Goal: Information Seeking & Learning: Learn about a topic

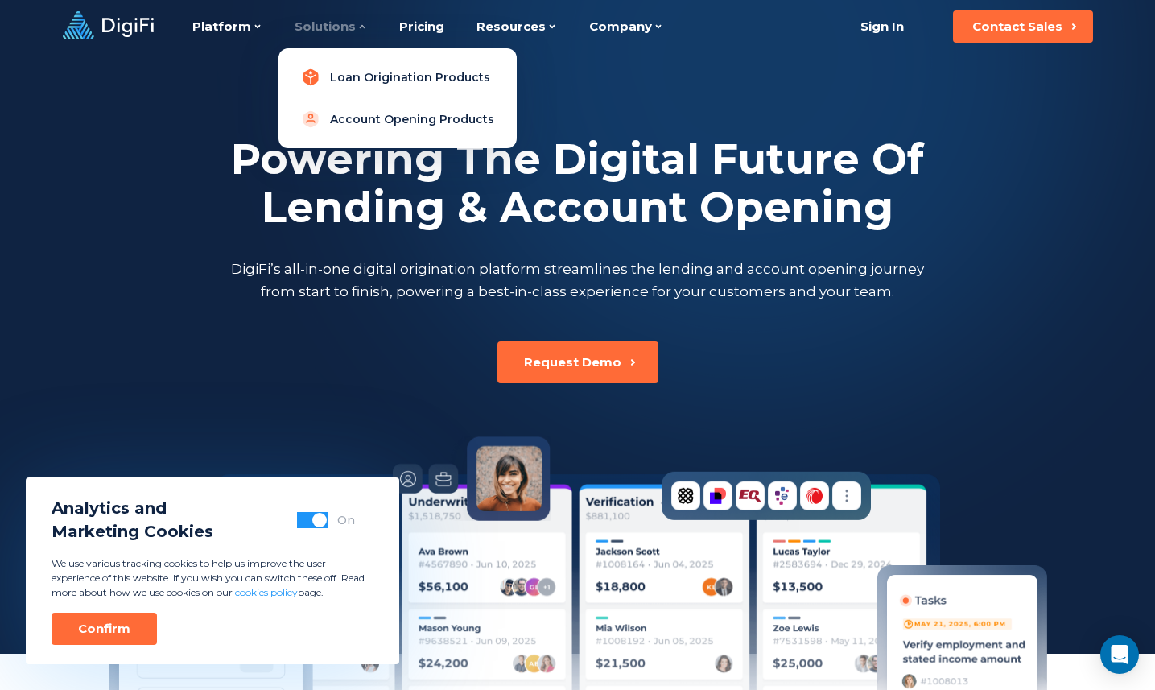
click at [351, 75] on link "Loan Origination Products" at bounding box center [397, 77] width 213 height 32
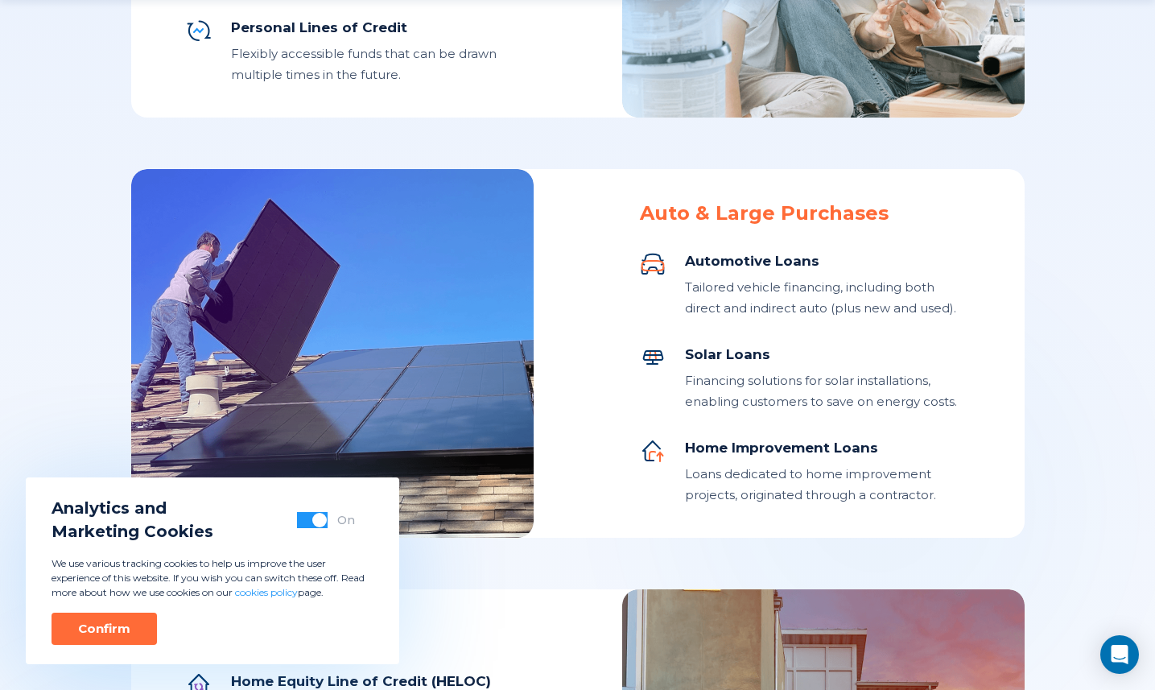
scroll to position [1003, 0]
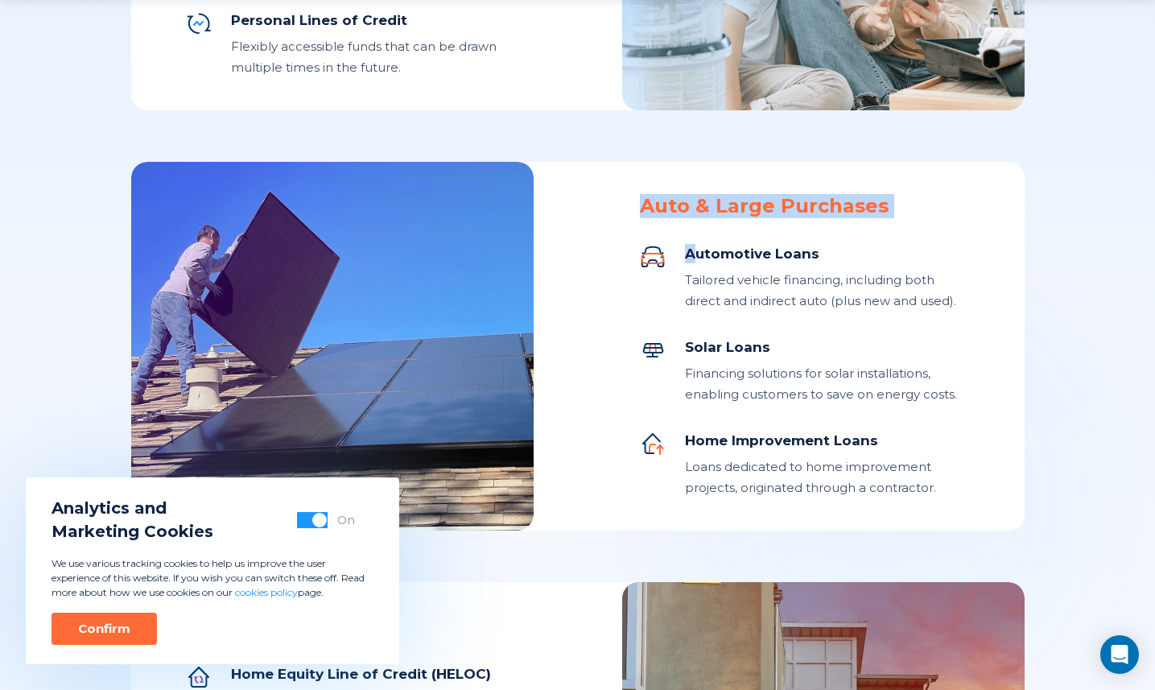
drag, startPoint x: 639, startPoint y: 207, endPoint x: 704, endPoint y: 260, distance: 84.1
click at [697, 246] on div "Auto & Large Purchases Automotive Loans Tailored vehicle financing, including b…" at bounding box center [805, 346] width 330 height 304
click at [640, 241] on div "Auto & Large Purchases Automotive Loans Tailored vehicle financing, including b…" at bounding box center [805, 346] width 330 height 304
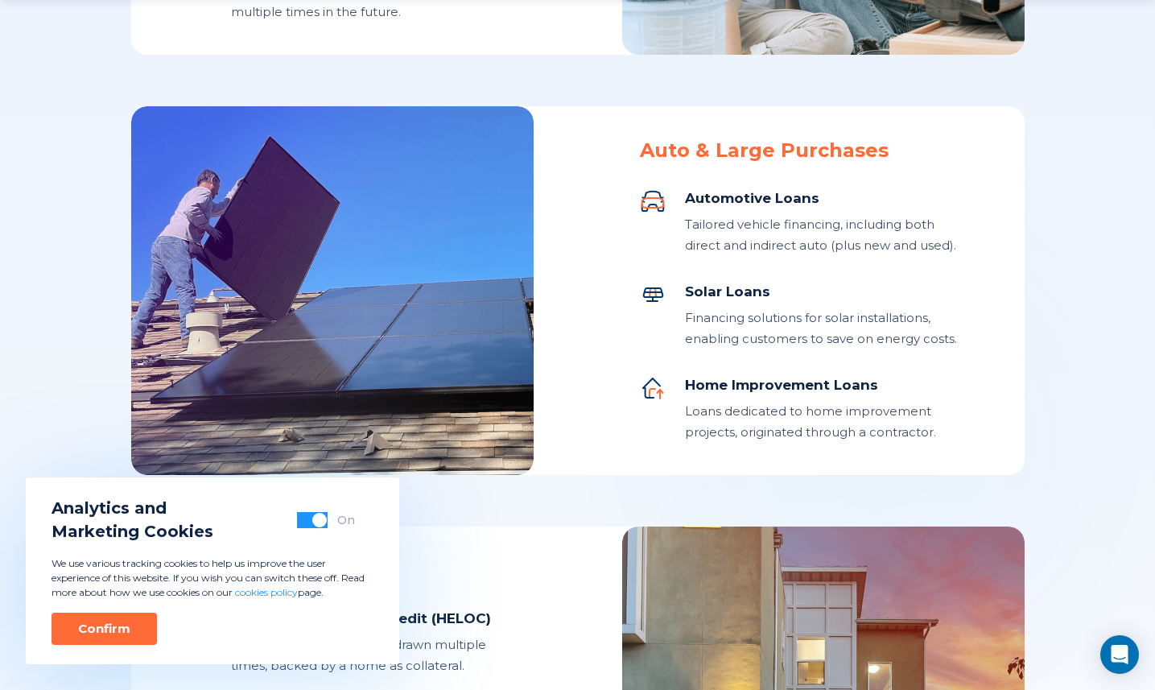
scroll to position [1063, 0]
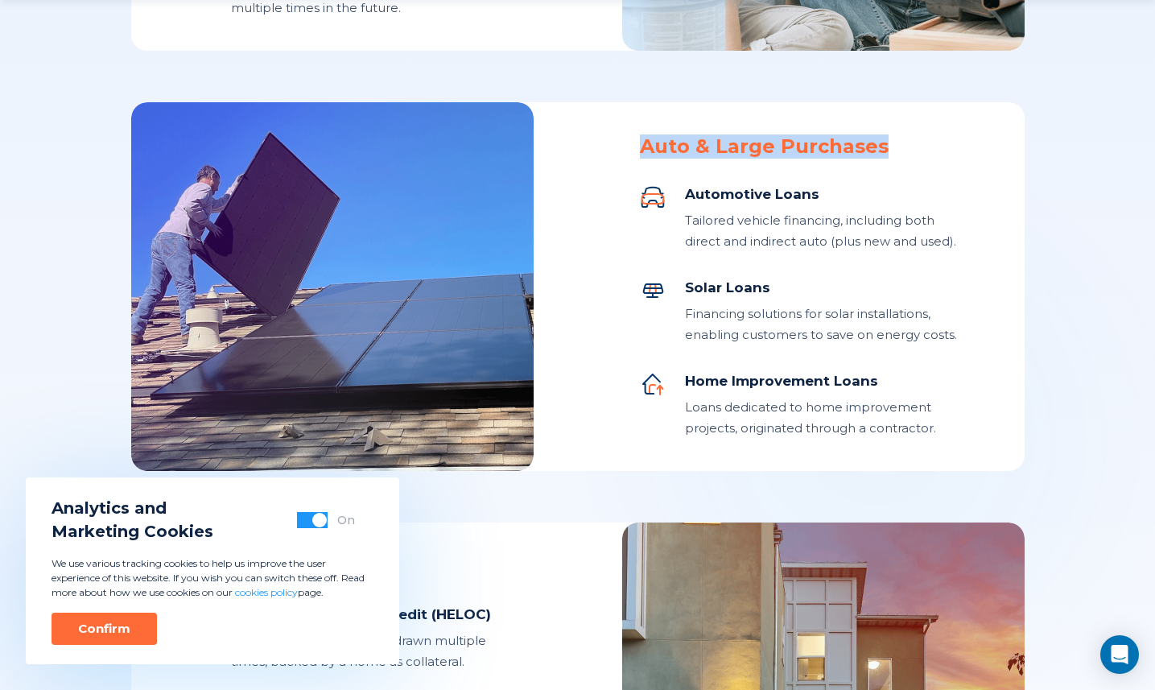
drag, startPoint x: 637, startPoint y: 142, endPoint x: 883, endPoint y: 155, distance: 246.6
click at [883, 155] on div "Auto & Large Purchases Automotive Loans Tailored vehicle financing, including b…" at bounding box center [578, 286] width 894 height 369
click at [858, 176] on div "Auto & Large Purchases Automotive Loans Tailored vehicle financing, including b…" at bounding box center [805, 286] width 330 height 304
drag, startPoint x: 634, startPoint y: 154, endPoint x: 950, endPoint y: 149, distance: 316.4
click at [950, 149] on div "Auto & Large Purchases Automotive Loans Tailored vehicle financing, including b…" at bounding box center [578, 286] width 894 height 369
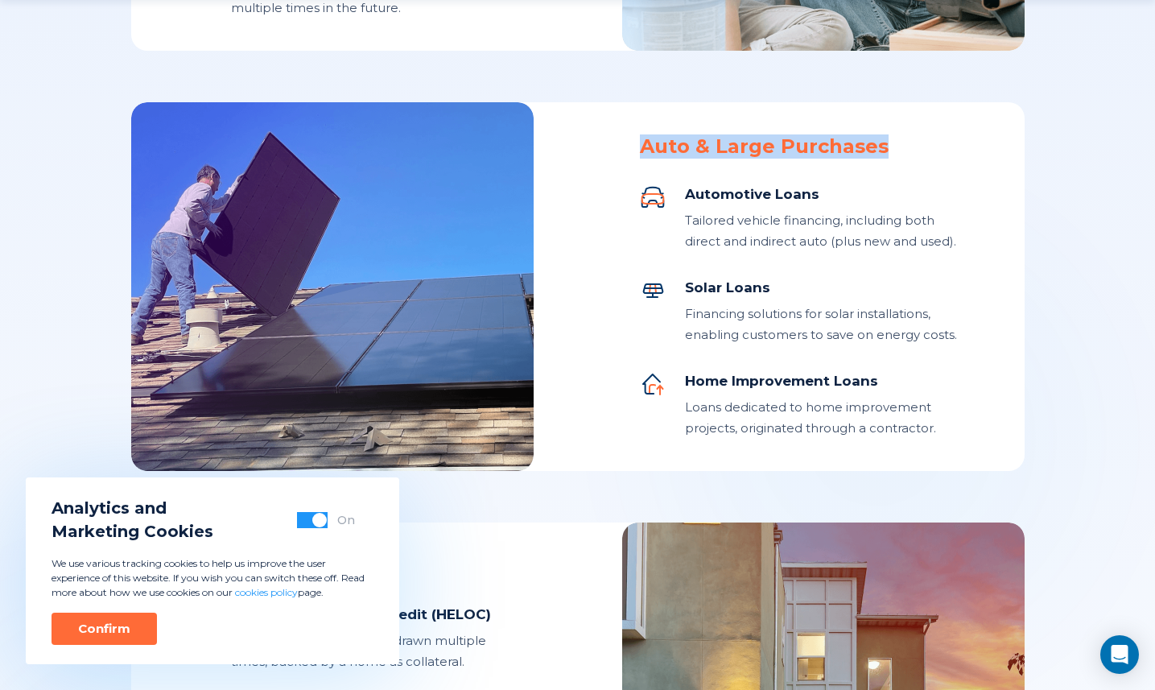
click at [967, 163] on div "Auto & Large Purchases Automotive Loans Tailored vehicle financing, including b…" at bounding box center [805, 286] width 330 height 304
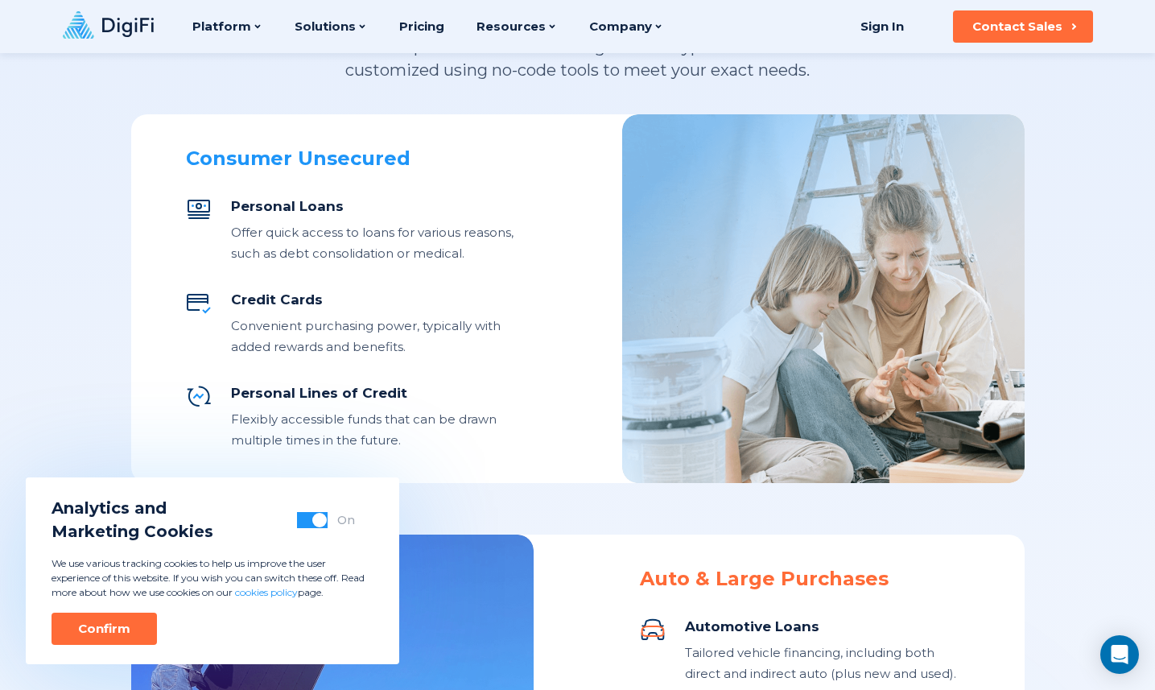
scroll to position [0, 0]
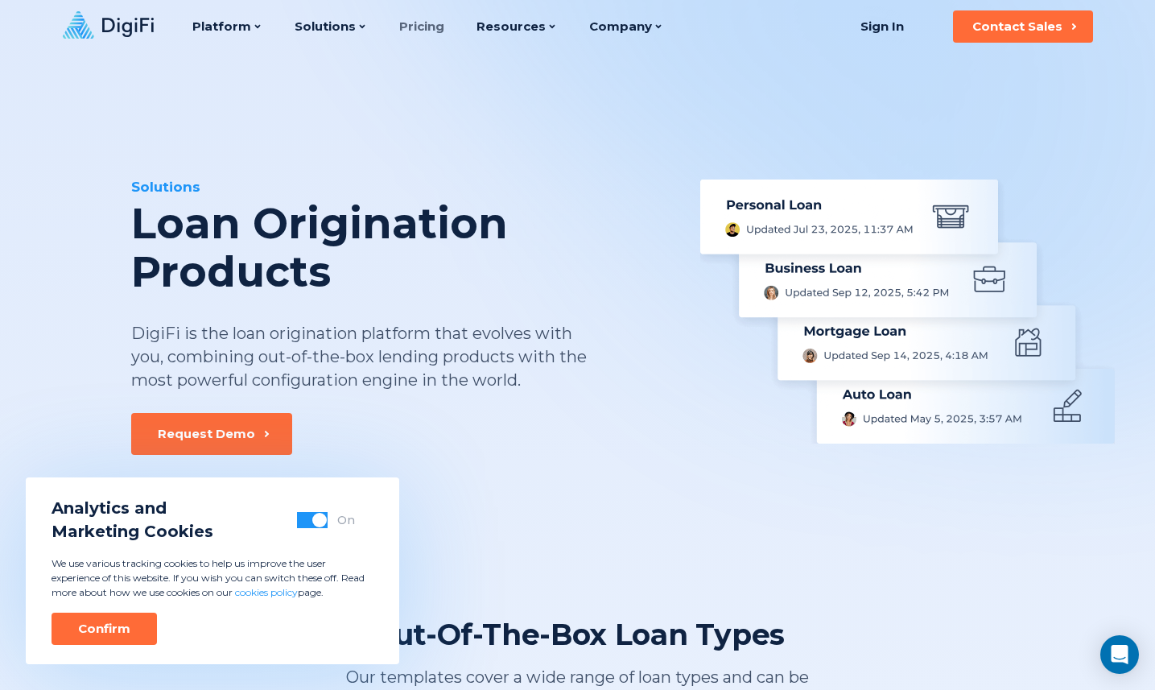
click at [407, 17] on link "Pricing" at bounding box center [421, 26] width 45 height 53
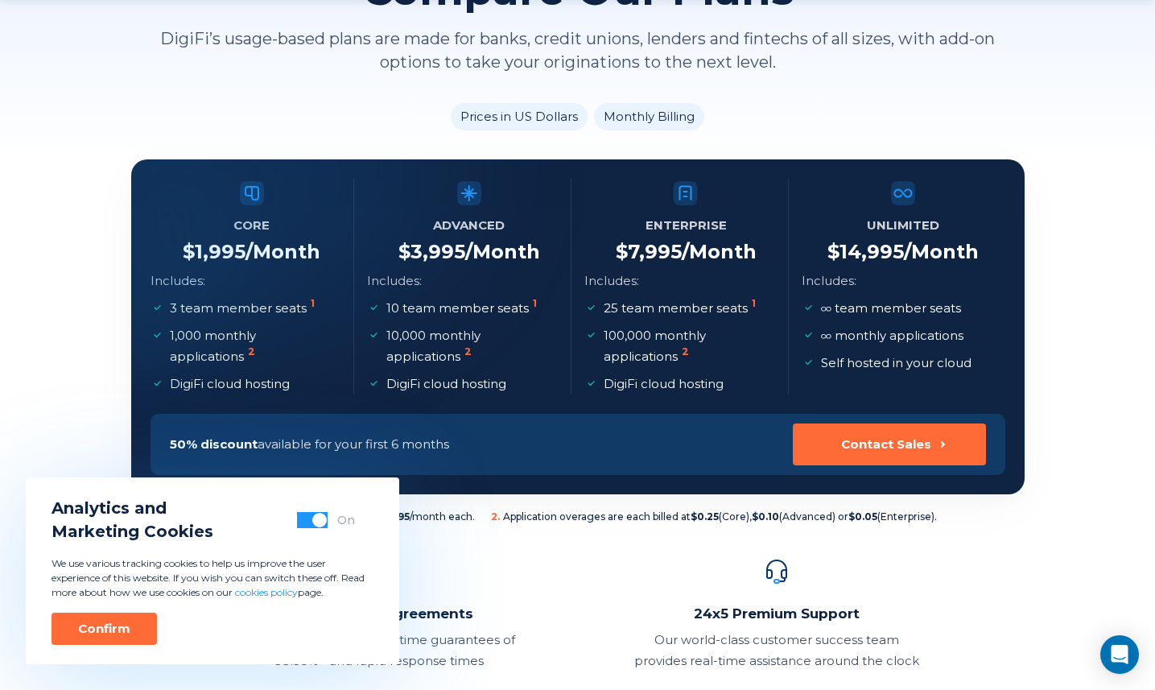
scroll to position [188, 0]
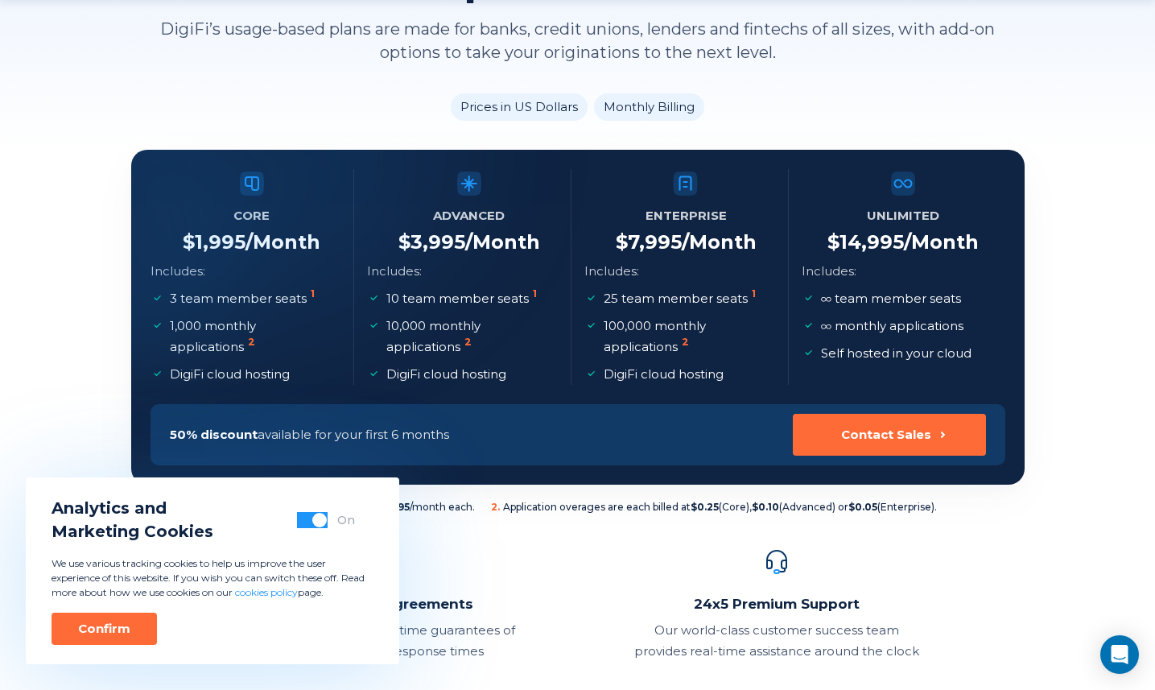
drag, startPoint x: 597, startPoint y: 246, endPoint x: 757, endPoint y: 237, distance: 159.6
click at [757, 237] on li "Enterprise $ 7,995 /Month Includes: 25 team member seats 1 100,000 monthly appl…" at bounding box center [686, 277] width 204 height 216
drag, startPoint x: 754, startPoint y: 237, endPoint x: 613, endPoint y: 245, distance: 141.9
click at [612, 242] on li "Enterprise $ 7,995 /Month Includes: 25 team member seats 1 100,000 monthly appl…" at bounding box center [686, 277] width 204 height 216
click at [668, 251] on h4 "$ 7,995 /Month" at bounding box center [686, 242] width 141 height 24
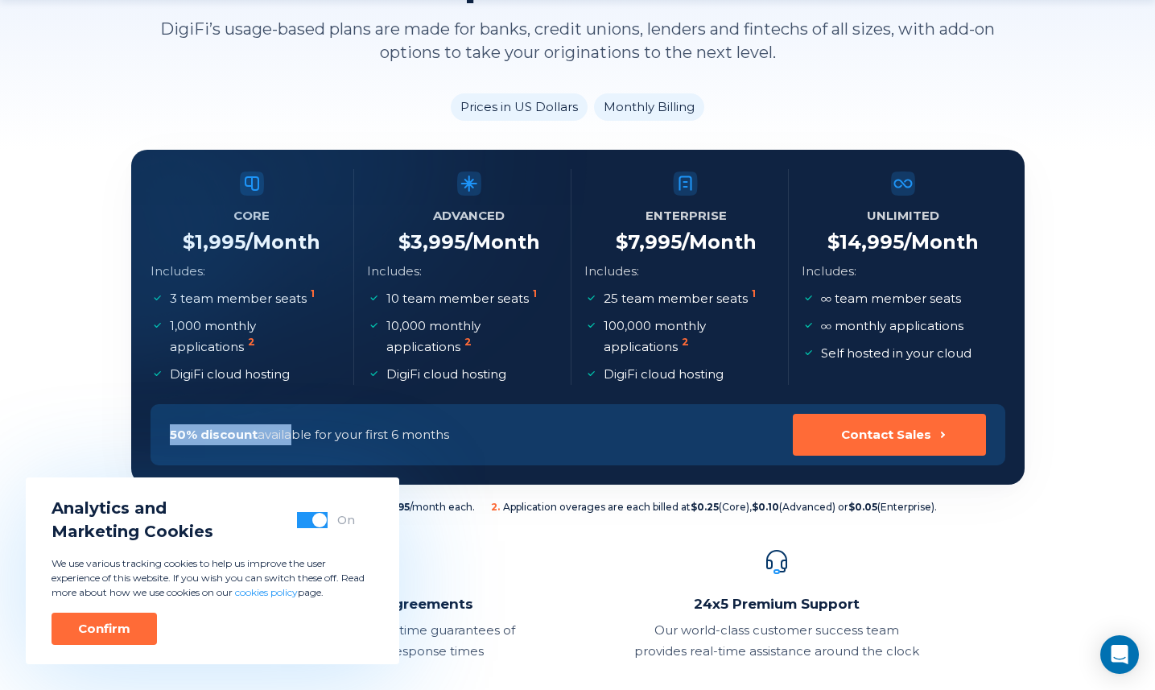
drag, startPoint x: 283, startPoint y: 440, endPoint x: 461, endPoint y: 422, distance: 178.8
click at [461, 422] on div "50% discount available for your first 6 months Contact Sales" at bounding box center [578, 434] width 855 height 61
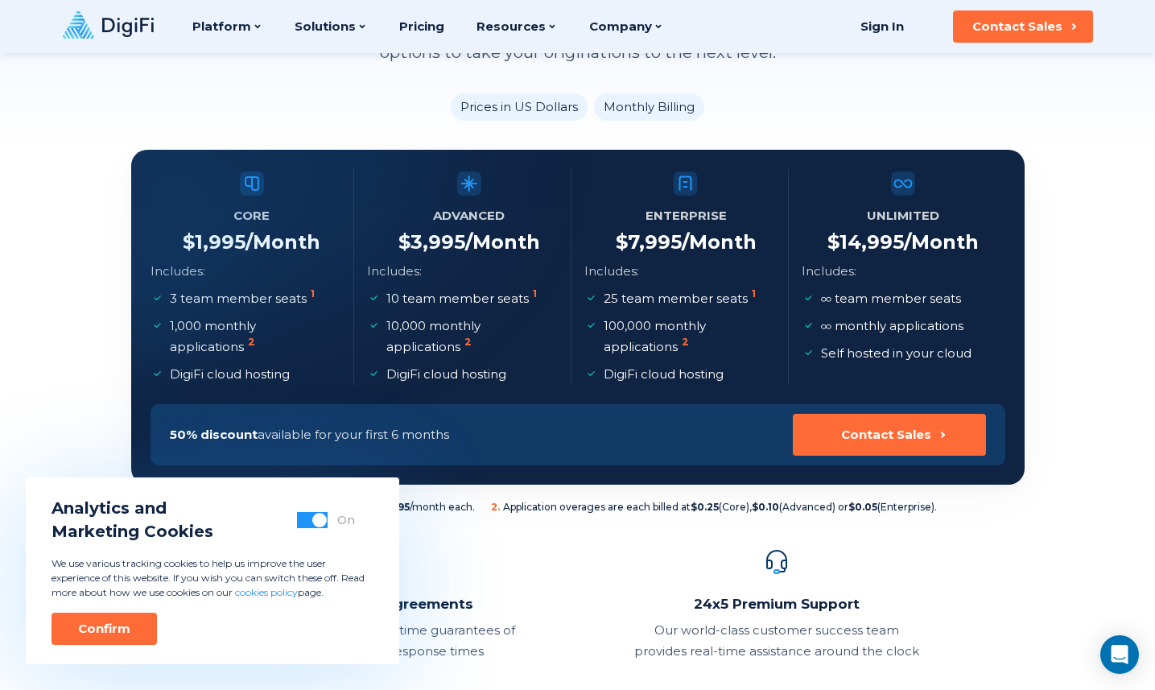
scroll to position [0, 0]
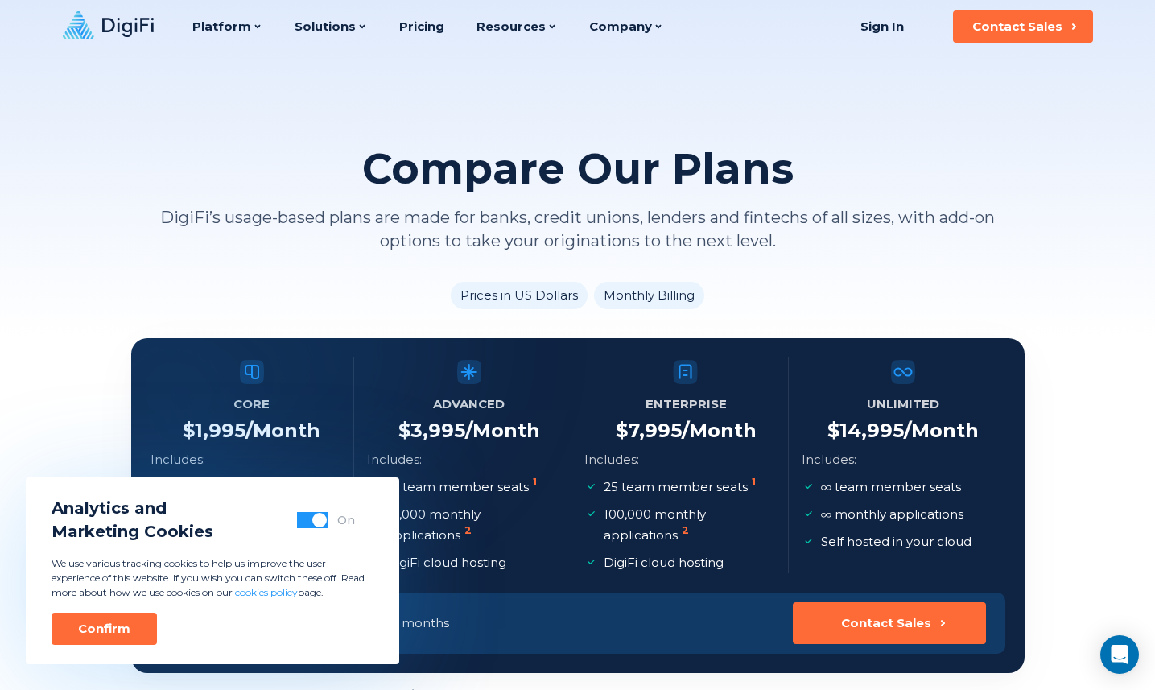
click at [140, 35] on icon at bounding box center [108, 24] width 91 height 27
